Goal: Transaction & Acquisition: Purchase product/service

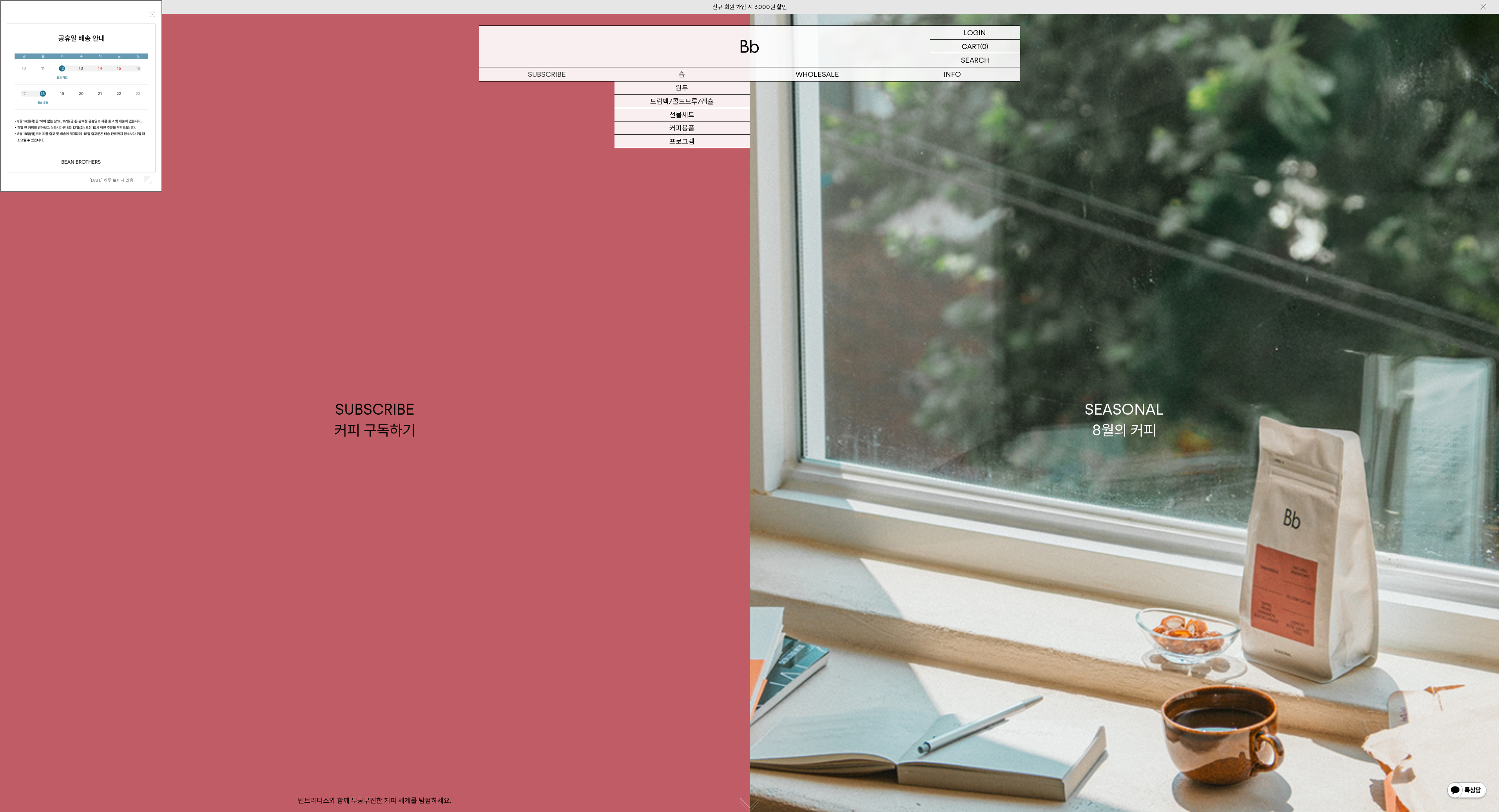
click at [687, 70] on p "숍" at bounding box center [682, 74] width 135 height 14
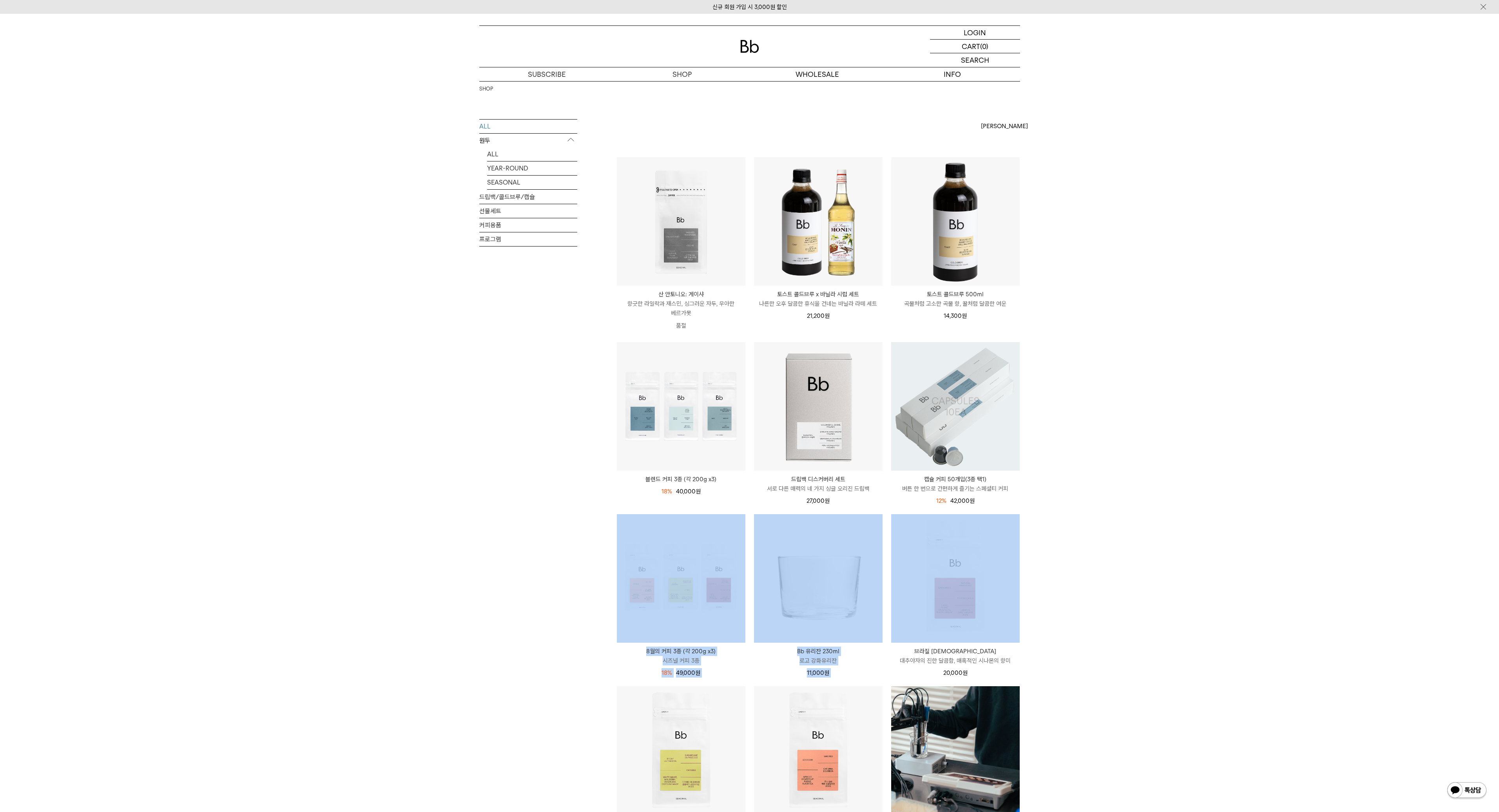
drag, startPoint x: 1242, startPoint y: 496, endPoint x: 1230, endPoint y: 583, distance: 87.8
click at [1228, 583] on div "SHOP ALL 원두 ALL YEAR-ROUND SEASONAL 드립백/콜드브루/캡슐 선물세트 커피용품 프로그램 [PERSON_NAME] [P…" at bounding box center [750, 720] width 1499 height 1277
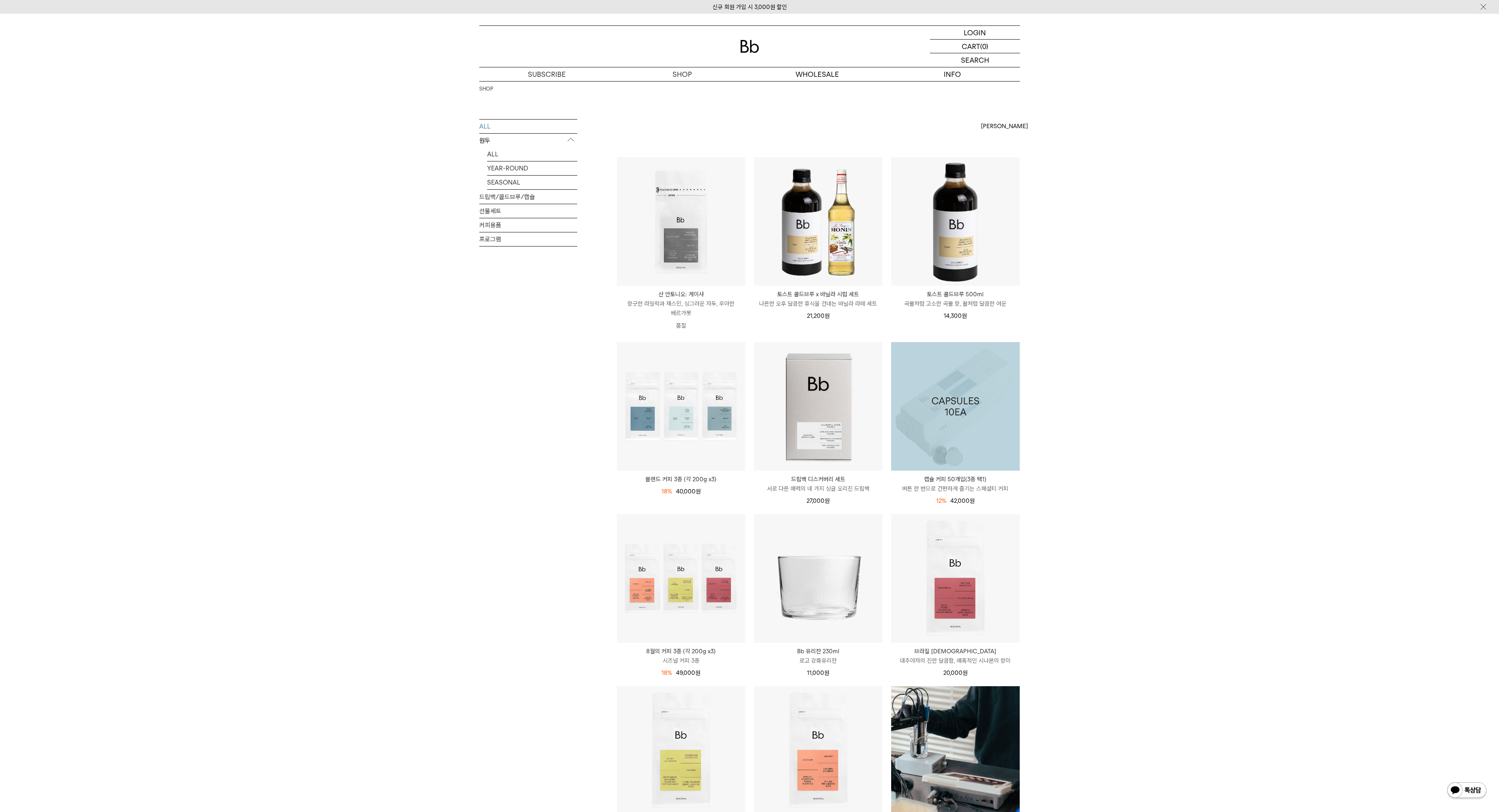
click at [1227, 581] on div "SHOP ALL 원두 ALL YEAR-ROUND SEASONAL 드립백/콜드브루/캡슐 선물세트 커피용품 프로그램 [PERSON_NAME] [P…" at bounding box center [750, 720] width 1499 height 1277
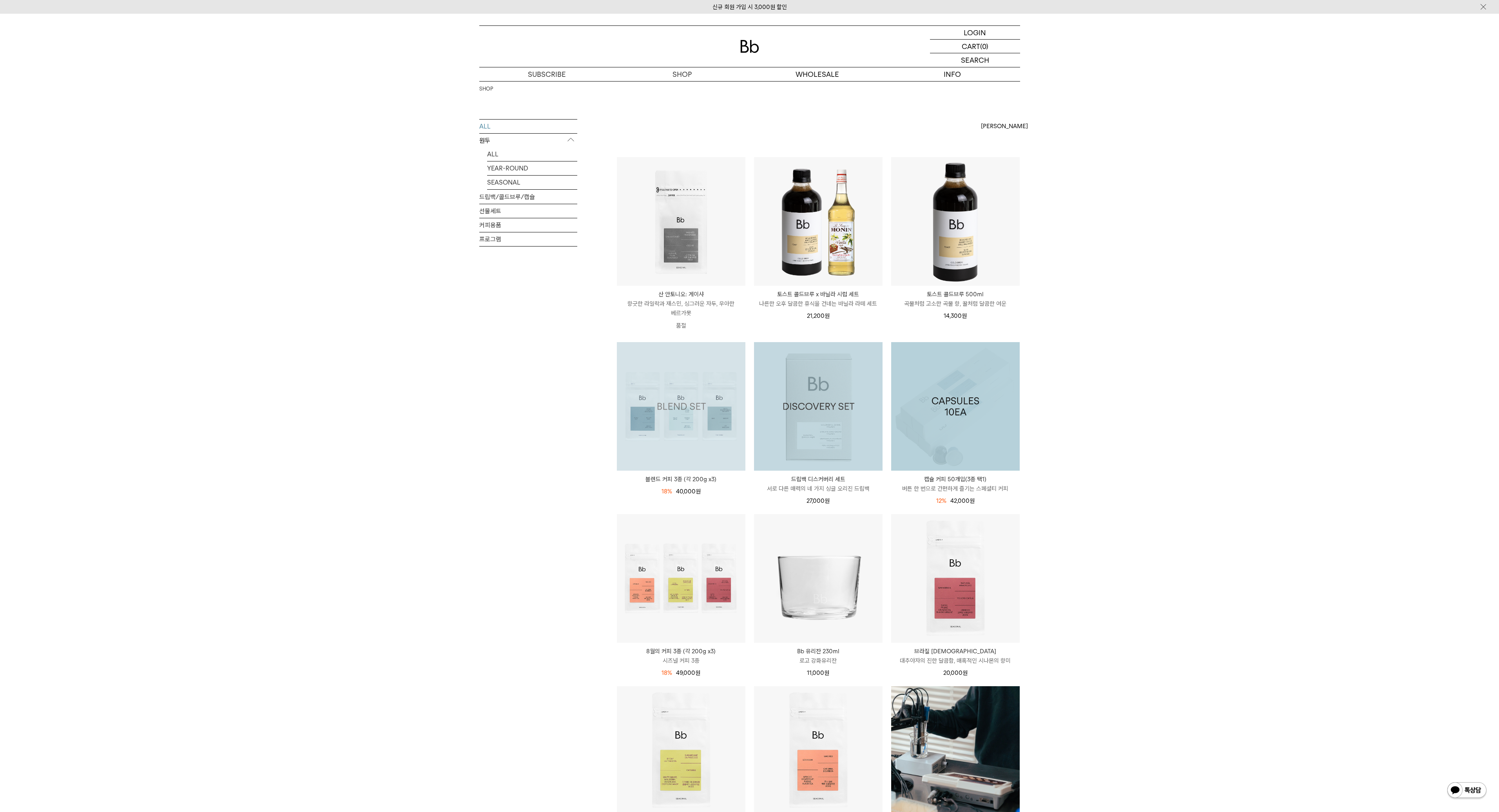
drag, startPoint x: 1228, startPoint y: 532, endPoint x: 1247, endPoint y: 627, distance: 96.9
click at [1247, 628] on div "SHOP ALL 원두 ALL YEAR-ROUND SEASONAL 드립백/콜드브루/캡슐 선물세트 커피용품 프로그램 [PERSON_NAME] [P…" at bounding box center [750, 720] width 1499 height 1277
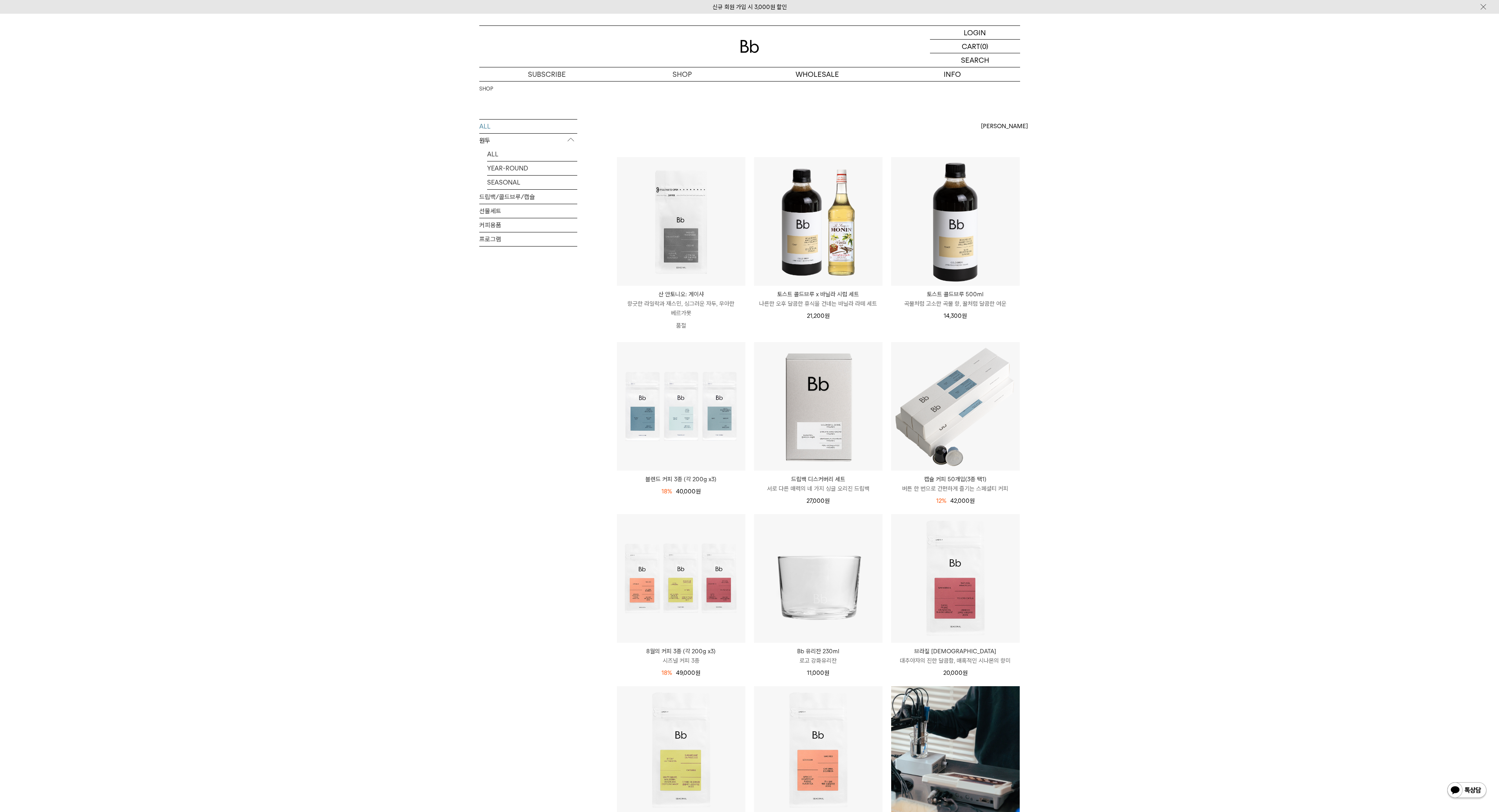
click at [1057, 528] on div "SHOP ALL 원두 ALL YEAR-ROUND SEASONAL 드립백/콜드브루/캡슐 선물세트 커피용품 프로그램 [PERSON_NAME] [P…" at bounding box center [750, 720] width 1499 height 1277
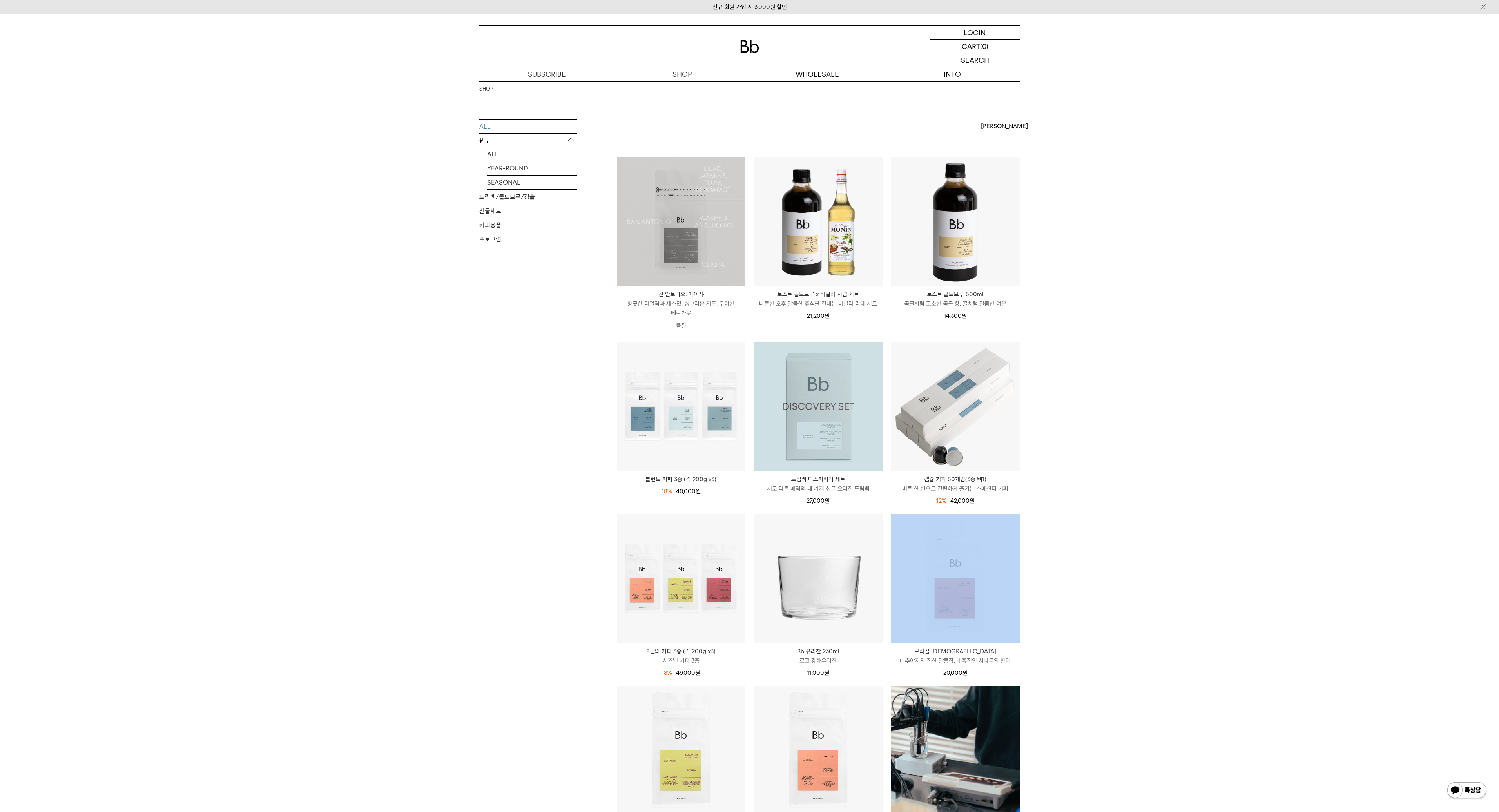
drag, startPoint x: 484, startPoint y: 207, endPoint x: 1157, endPoint y: 634, distance: 797.0
click at [1120, 624] on div "SHOP ALL 원두 ALL YEAR-ROUND SEASONAL 드립백/콜드브루/캡슐 선물세트 커피용품 프로그램 [PERSON_NAME] [P…" at bounding box center [750, 720] width 1499 height 1277
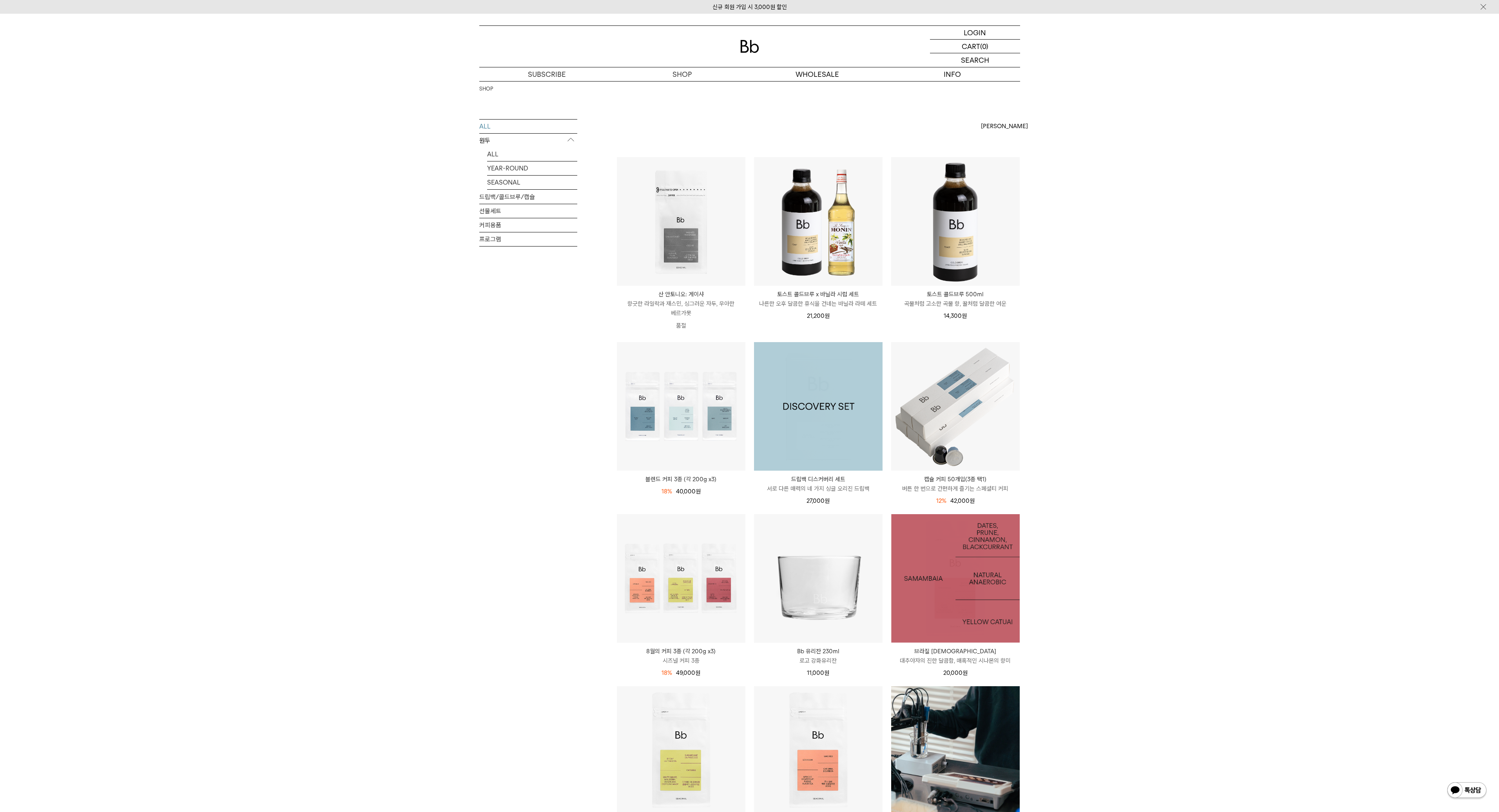
click at [1223, 642] on div "SHOP ALL 원두 ALL YEAR-ROUND SEASONAL 드립백/콜드브루/캡슐 선물세트 커피용품 프로그램 [PERSON_NAME] [P…" at bounding box center [750, 720] width 1499 height 1277
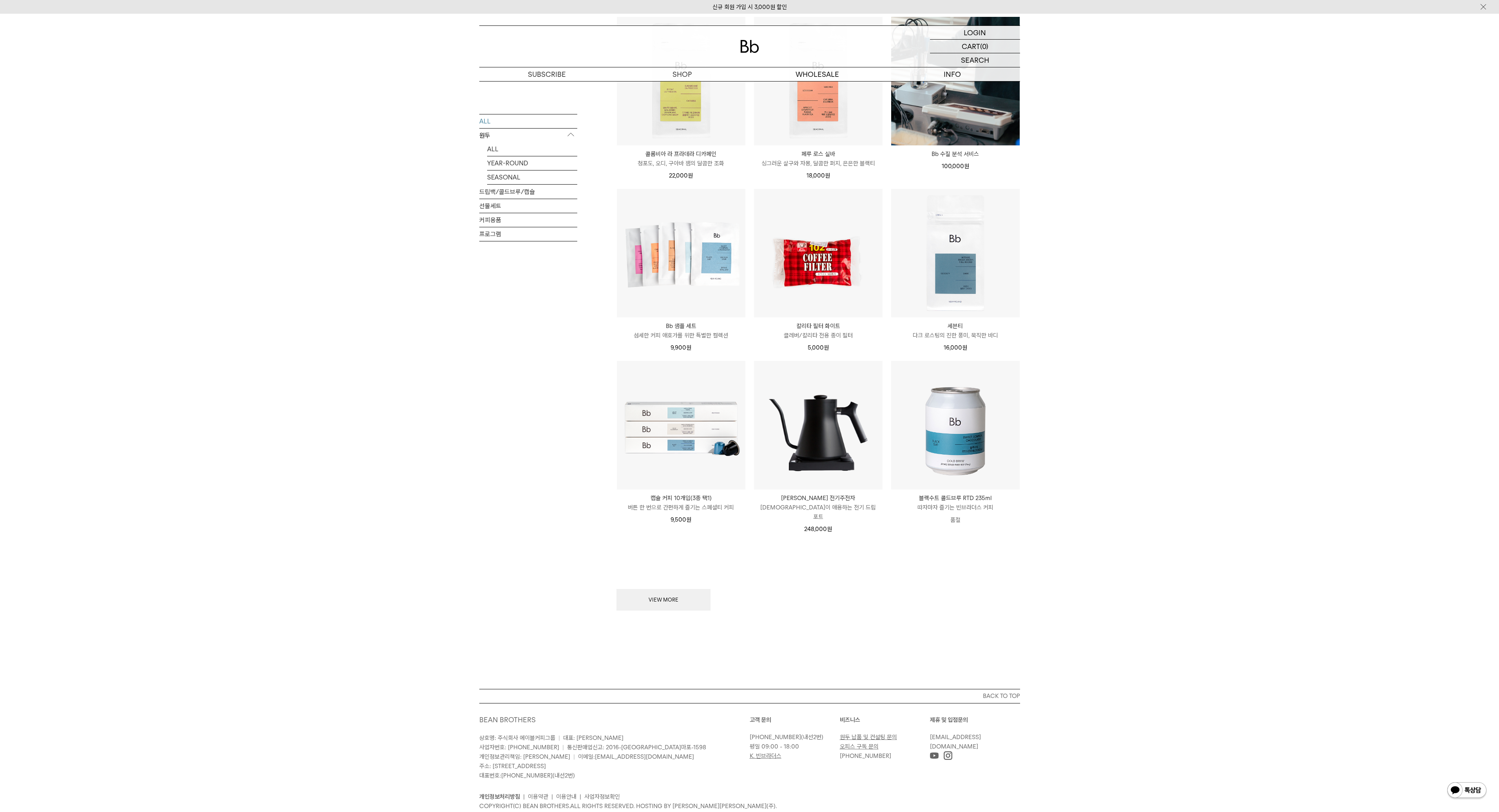
scroll to position [690, 0]
